Goal: Find contact information: Find contact information

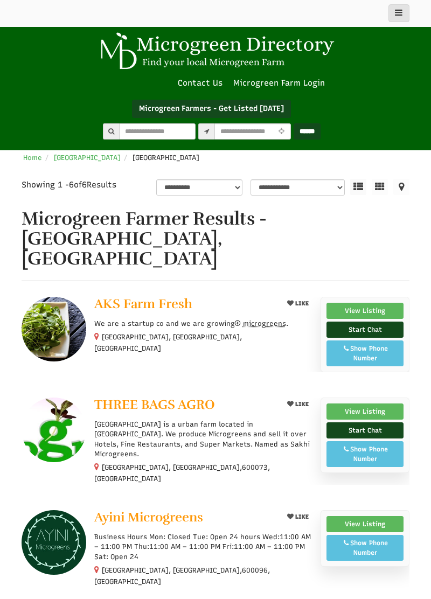
select select "Language Translate Widget"
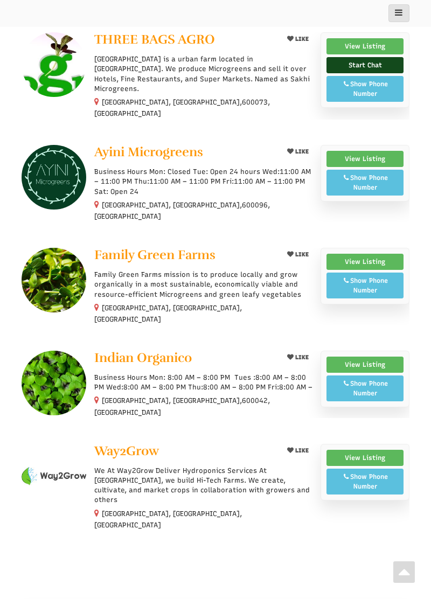
scroll to position [366, 0]
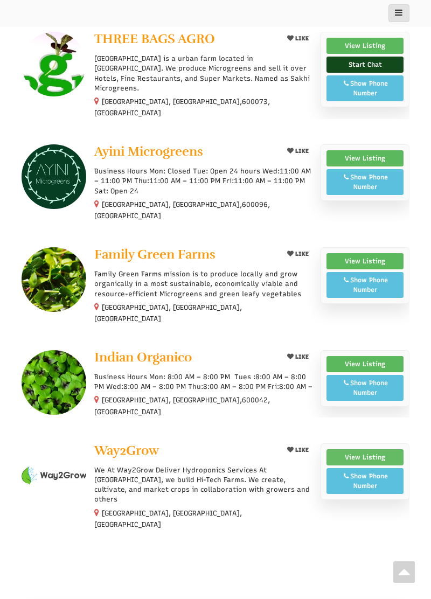
click at [377, 450] on link "View Listing" at bounding box center [365, 458] width 77 height 16
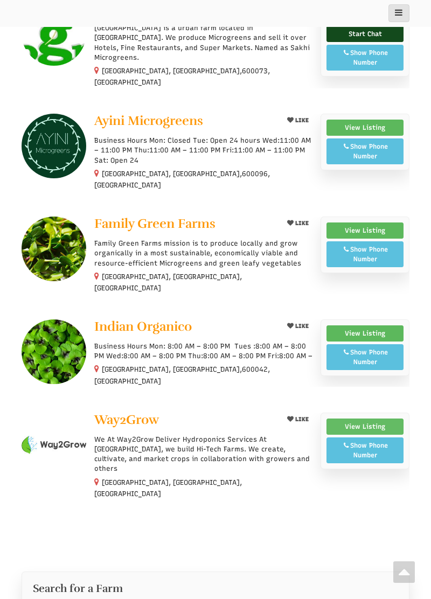
scroll to position [418, 0]
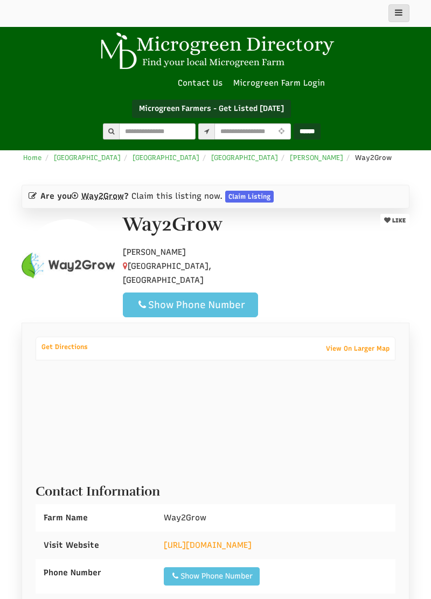
select select "Language Translate Widget"
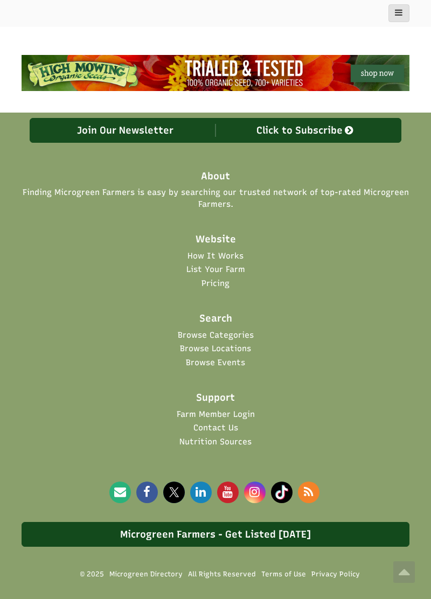
scroll to position [1501, 0]
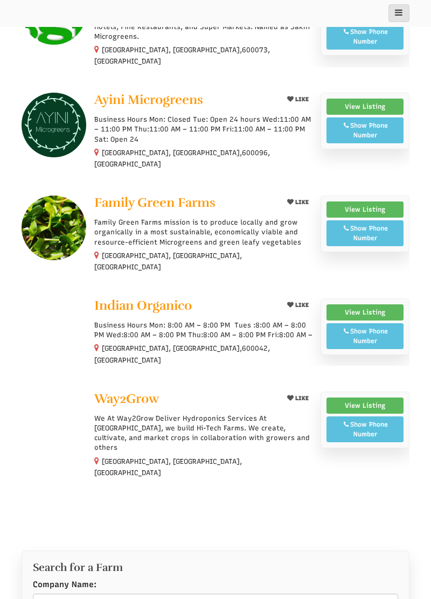
select select "Language Translate Widget"
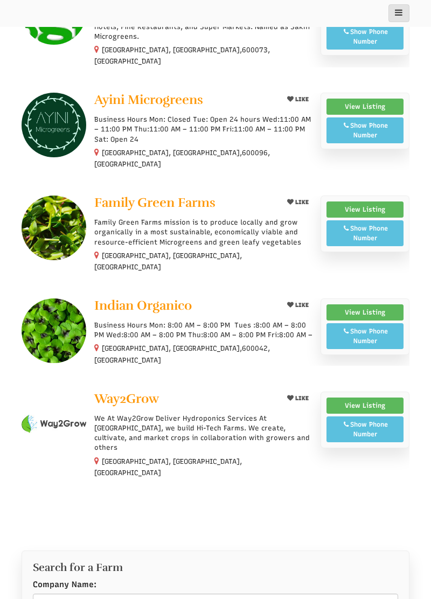
click at [374, 420] on div "Show Phone Number" at bounding box center [365, 429] width 65 height 19
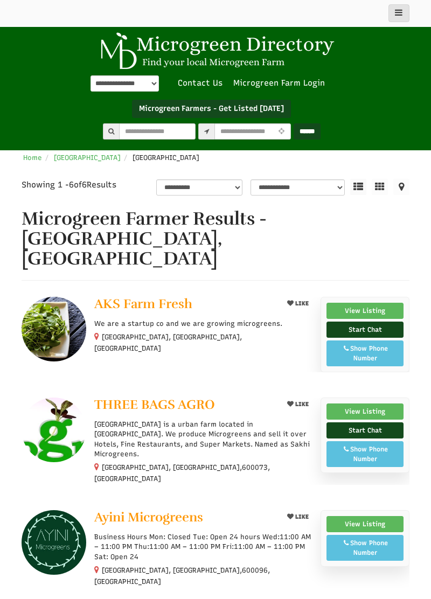
click at [386, 445] on div "Show Phone Number" at bounding box center [365, 454] width 65 height 19
click at [57, 297] on img at bounding box center [54, 329] width 65 height 65
click at [181, 319] on p "We are a startup co and we are growing microgreens." at bounding box center [203, 324] width 218 height 10
click at [148, 296] on span "AKS Farm Fresh" at bounding box center [143, 304] width 98 height 16
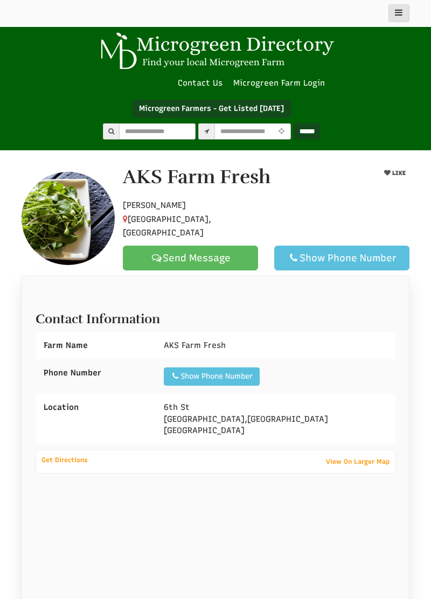
select select "Language Translate Widget"
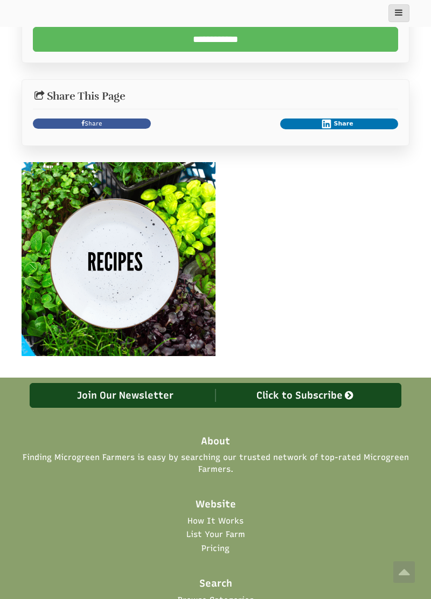
scroll to position [893, 0]
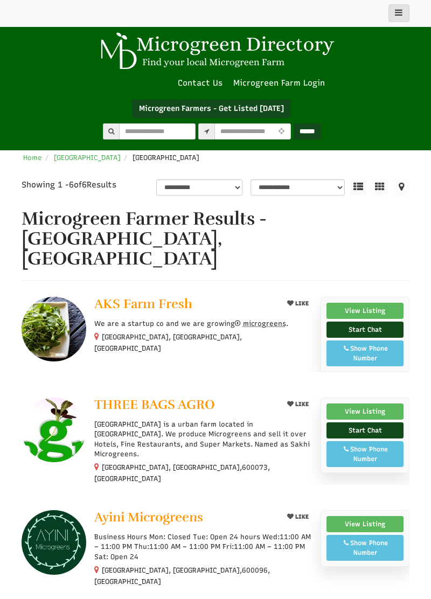
select select "Language Translate Widget"
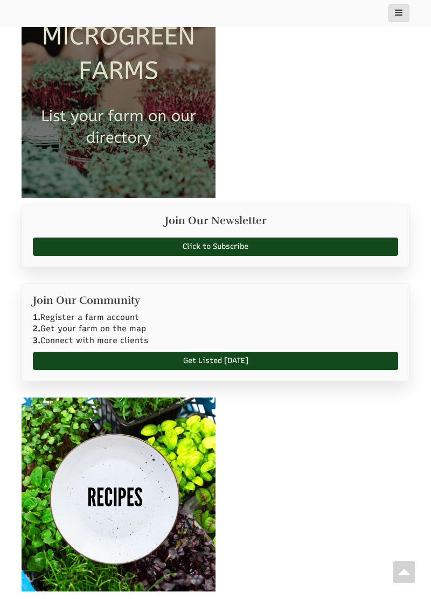
scroll to position [1131, 0]
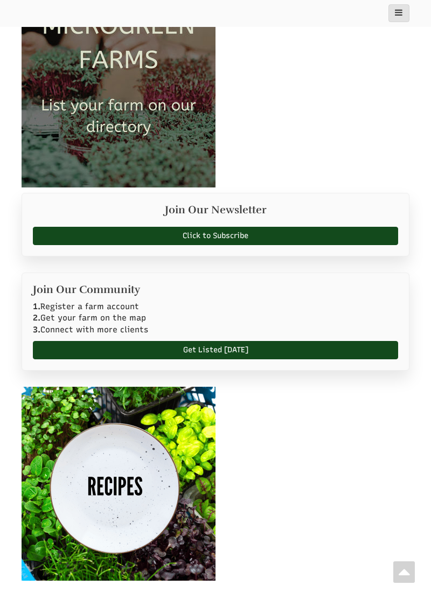
click at [147, 416] on img at bounding box center [119, 484] width 194 height 194
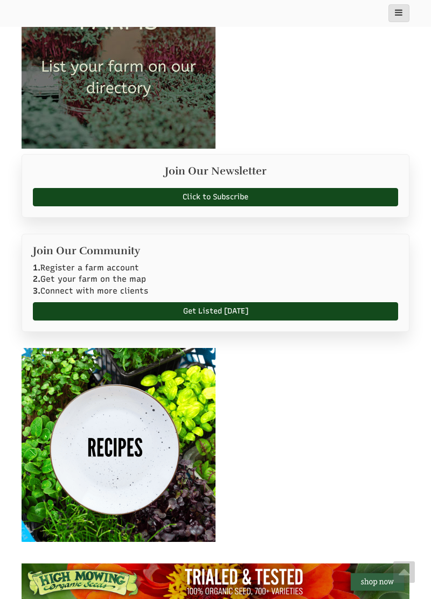
scroll to position [1183, 0]
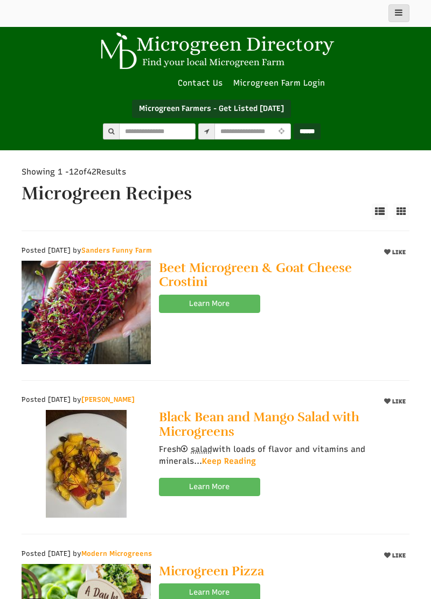
select select "Language Translate Widget"
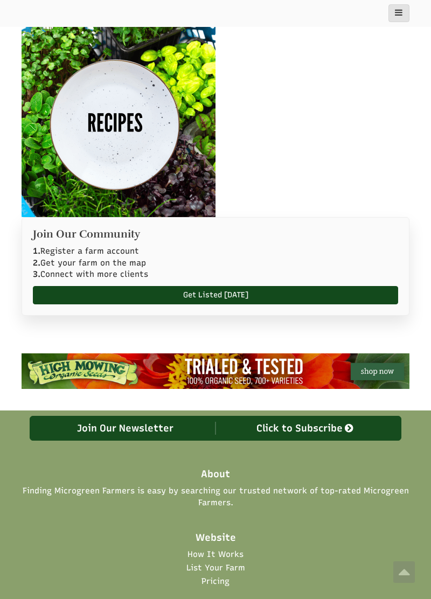
scroll to position [2610, 0]
